Goal: Task Accomplishment & Management: Manage account settings

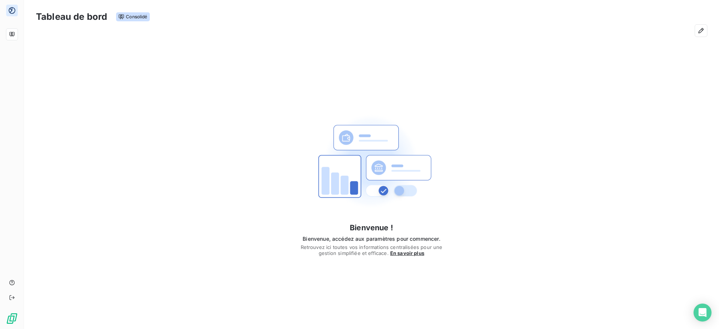
click at [587, 110] on div "Bienvenue ! Bienvenue, accédez aux paramètres pour commencer. Retrouvez ici tou…" at bounding box center [371, 179] width 695 height 276
click at [702, 30] on icon "button" at bounding box center [700, 30] width 7 height 7
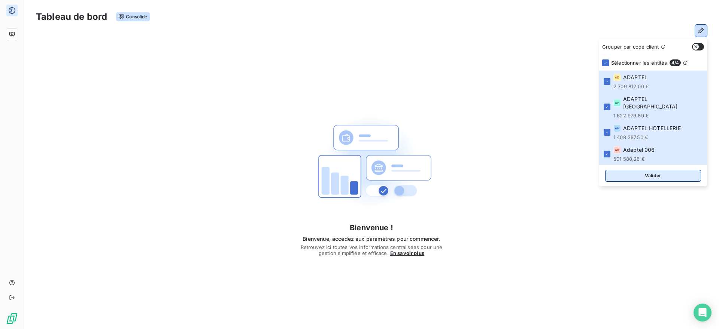
click at [653, 170] on button "Valider" at bounding box center [653, 176] width 96 height 12
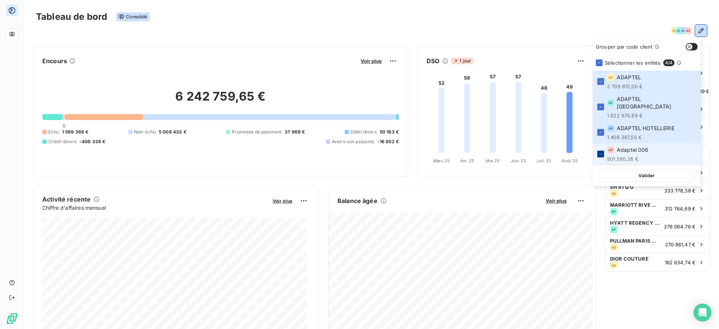
click at [600, 152] on icon at bounding box center [600, 154] width 4 height 4
click at [646, 170] on button "Valider" at bounding box center [646, 176] width 96 height 12
click at [602, 151] on div at bounding box center [600, 154] width 7 height 7
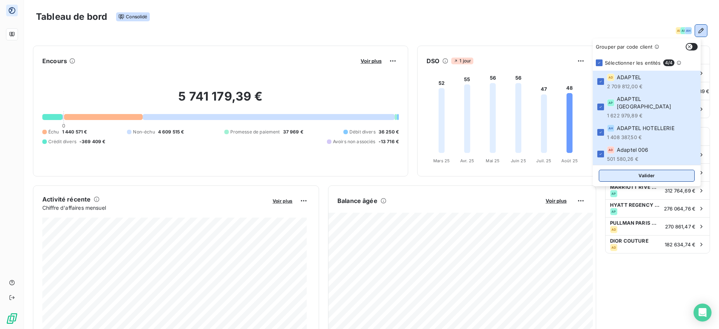
click at [622, 170] on button "Valider" at bounding box center [646, 176] width 96 height 12
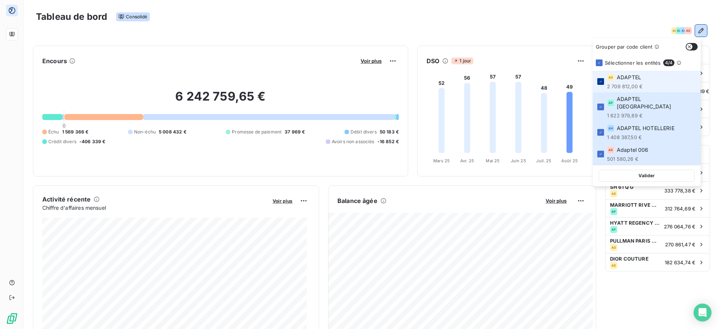
click at [601, 83] on icon at bounding box center [600, 81] width 4 height 4
click at [641, 172] on button "Valider" at bounding box center [646, 176] width 96 height 12
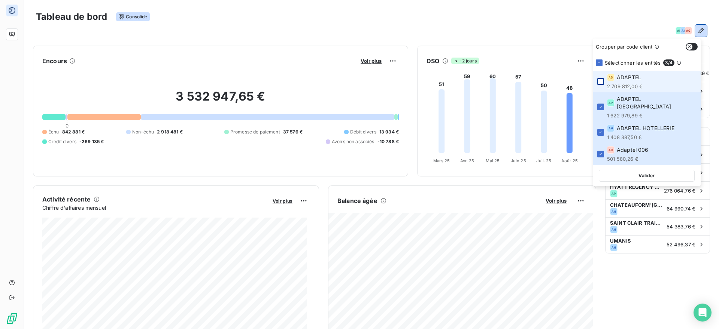
click at [602, 82] on div at bounding box center [600, 81] width 7 height 7
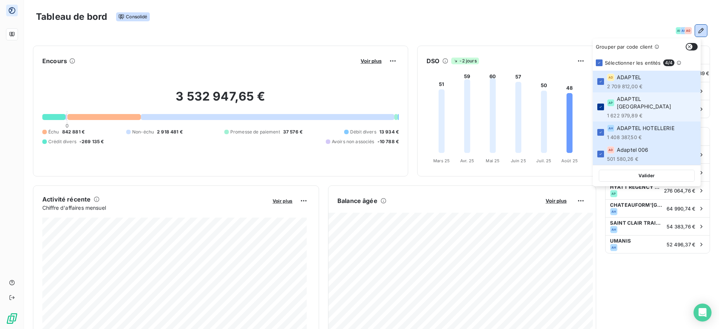
click at [602, 105] on icon at bounding box center [600, 107] width 4 height 4
click at [643, 170] on button "Valider" at bounding box center [646, 176] width 96 height 12
click at [600, 106] on div at bounding box center [600, 107] width 7 height 7
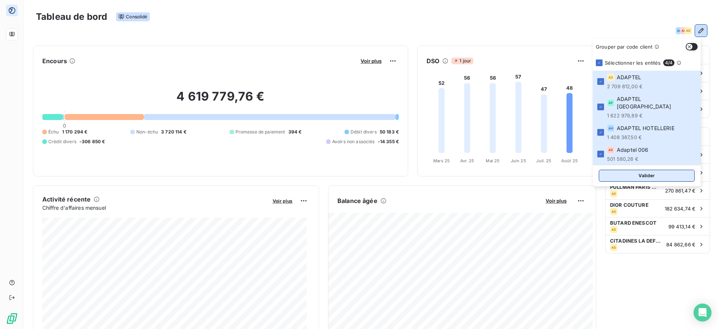
click at [633, 170] on button "Valider" at bounding box center [646, 176] width 96 height 12
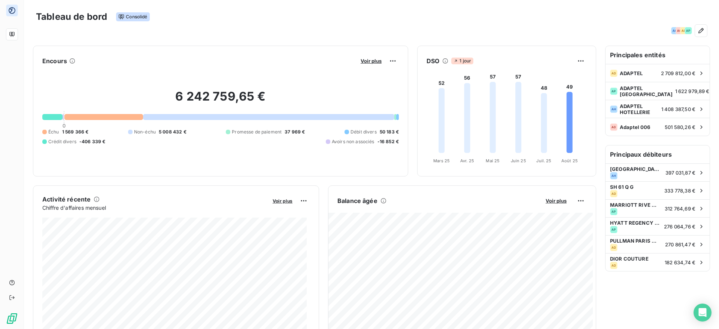
click at [588, 174] on div "DSO 1 jour 52 56 57 57 48 49 Mars 25 Mars 25 Avr. 25 Avr. 25 Mai 25 Mai 25 Juin…" at bounding box center [506, 111] width 179 height 131
click at [697, 29] on icon "button" at bounding box center [700, 30] width 7 height 7
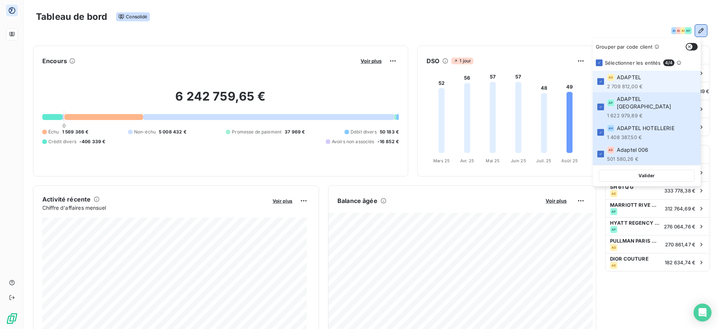
click at [691, 48] on icon "button" at bounding box center [689, 47] width 6 height 6
click at [691, 48] on icon "button" at bounding box center [694, 47] width 6 height 6
click at [590, 24] on div "Tableau de bord Consolidé" at bounding box center [371, 17] width 671 height 16
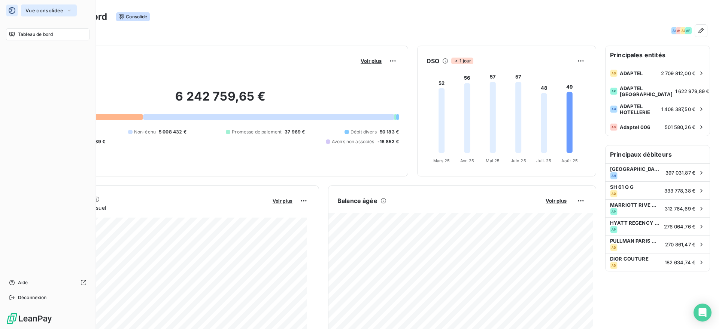
click at [34, 9] on span "Vue consolidée" at bounding box center [44, 10] width 38 height 6
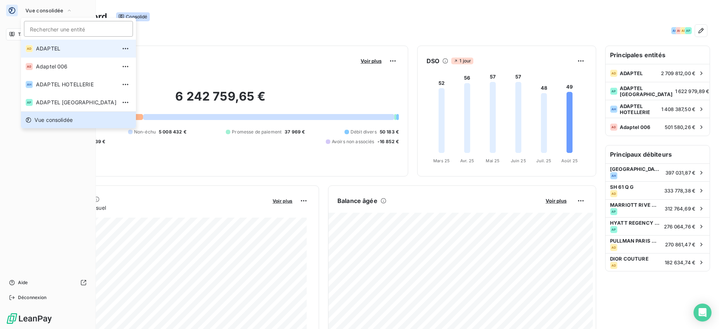
click at [58, 49] on span "ADAPTEL" at bounding box center [76, 48] width 80 height 7
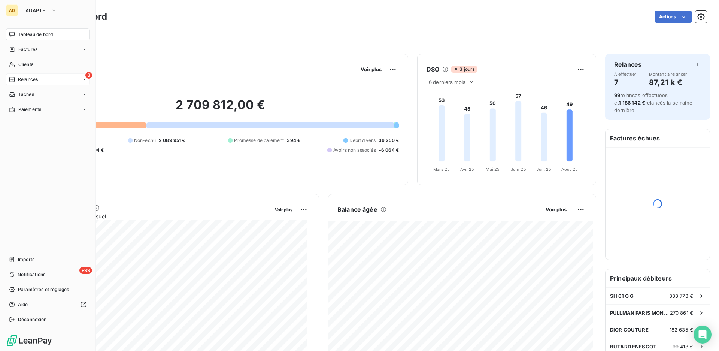
click at [36, 77] on span "Relances" at bounding box center [28, 79] width 20 height 7
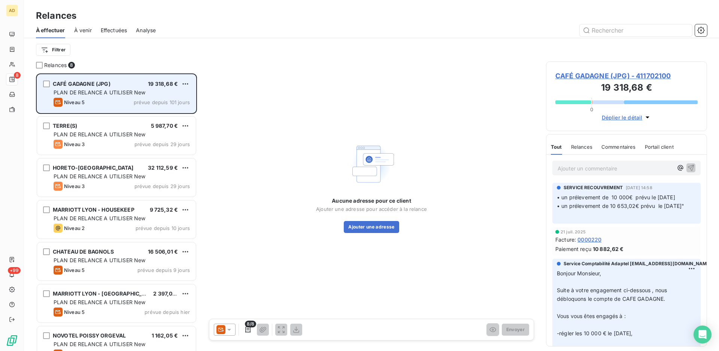
scroll to position [271, 155]
click at [183, 83] on html "AD 8 +99 Relances À effectuer À venir Effectuées Analyse Filtrer Relances 8 CAF…" at bounding box center [359, 175] width 719 height 351
click at [156, 112] on div "Passer cette action" at bounding box center [153, 112] width 67 height 12
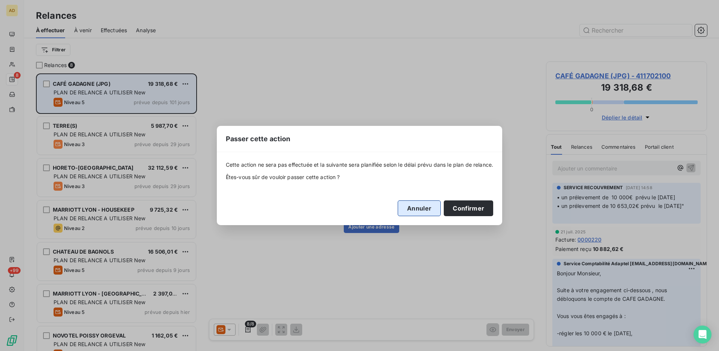
click at [430, 203] on button "Annuler" at bounding box center [418, 208] width 43 height 16
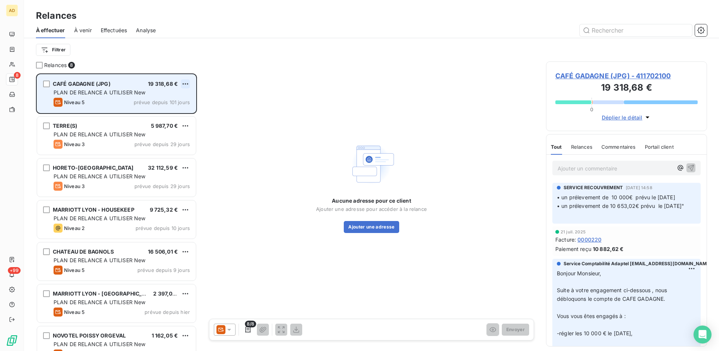
click at [185, 84] on html "AD 8 +99 Relances À effectuer À venir Effectuées Analyse Filtrer Relances 8 CAF…" at bounding box center [359, 175] width 719 height 351
click at [170, 100] on div "Replanifier cette action" at bounding box center [153, 99] width 67 height 12
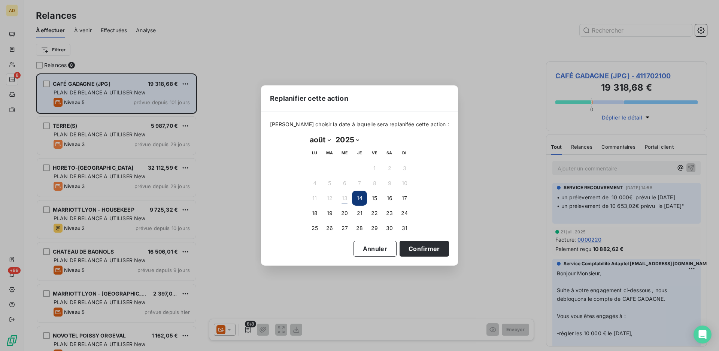
click at [327, 140] on select "janvier février mars avril mai juin juillet août septembre octobre novembre déc…" at bounding box center [320, 140] width 26 height 12
select select "11"
click at [307, 134] on select "janvier février mars avril mai juin juillet août septembre octobre novembre déc…" at bounding box center [320, 140] width 26 height 12
click at [317, 168] on button "1" at bounding box center [314, 168] width 15 height 15
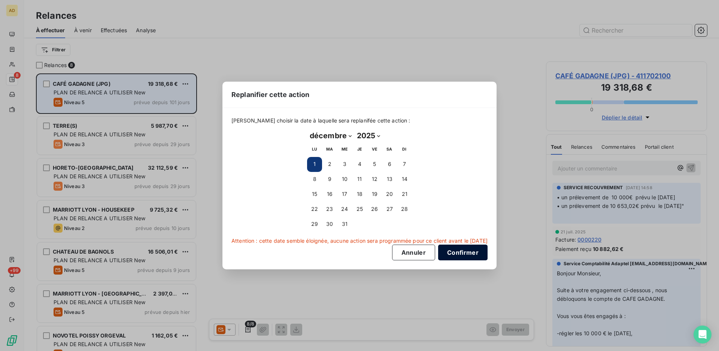
click at [463, 252] on button "Confirmer" at bounding box center [462, 252] width 49 height 16
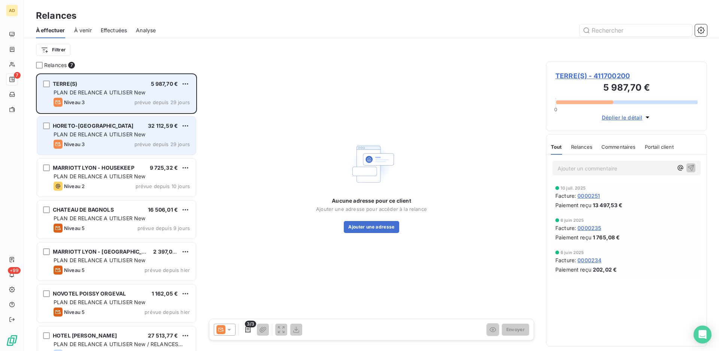
click at [114, 131] on div "PLAN DE RELANCE A UTILISER New" at bounding box center [122, 134] width 136 height 7
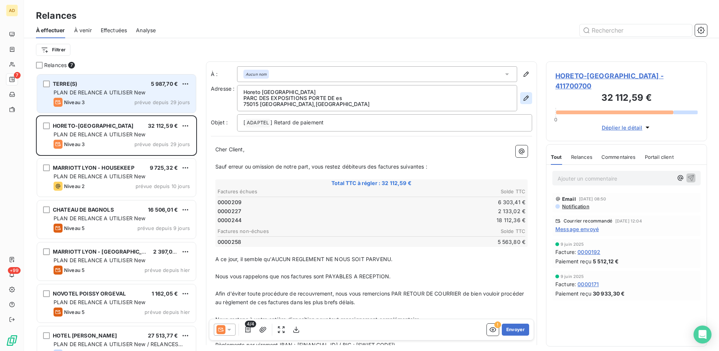
click at [522, 98] on icon "button" at bounding box center [525, 97] width 7 height 7
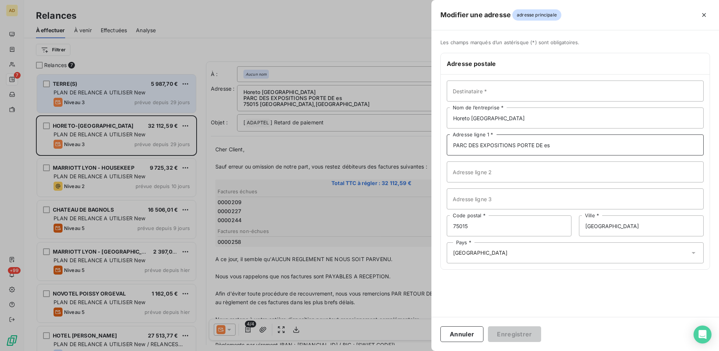
click at [566, 144] on input "PARC DES EXPOSITIONS PORTE DE es" at bounding box center [575, 144] width 257 height 21
type input "PARC DES EXPOSITIONS PORTE DE"
click at [494, 327] on button "Enregistrer" at bounding box center [514, 334] width 53 height 16
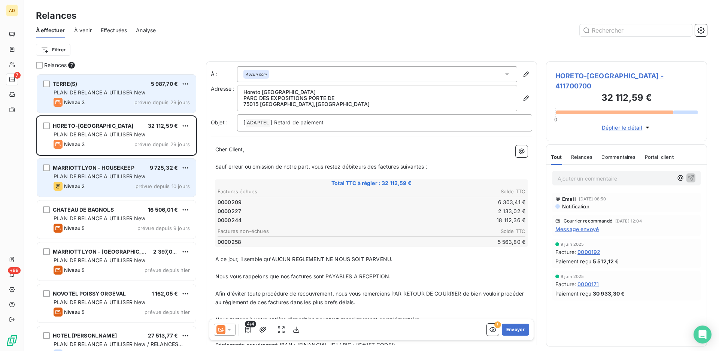
click at [100, 165] on span "MARRIOTT LYON - HOUSEKEEP" at bounding box center [94, 167] width 82 height 6
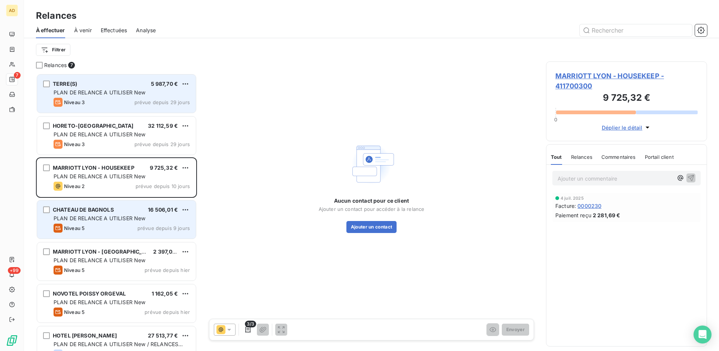
click at [113, 218] on span "PLAN DE RELANCE A UTILISER New" at bounding box center [100, 218] width 92 height 6
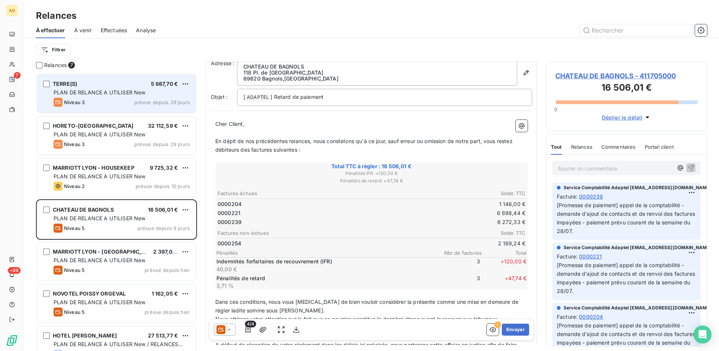
scroll to position [68, 0]
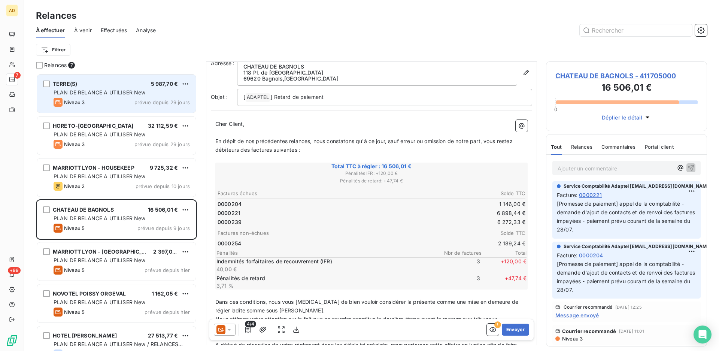
click at [363, 145] on p "En dépit de nos précédentes relances, nous constatons qu'à ce jour, sauf erreur…" at bounding box center [371, 145] width 312 height 17
